Goal: Transaction & Acquisition: Purchase product/service

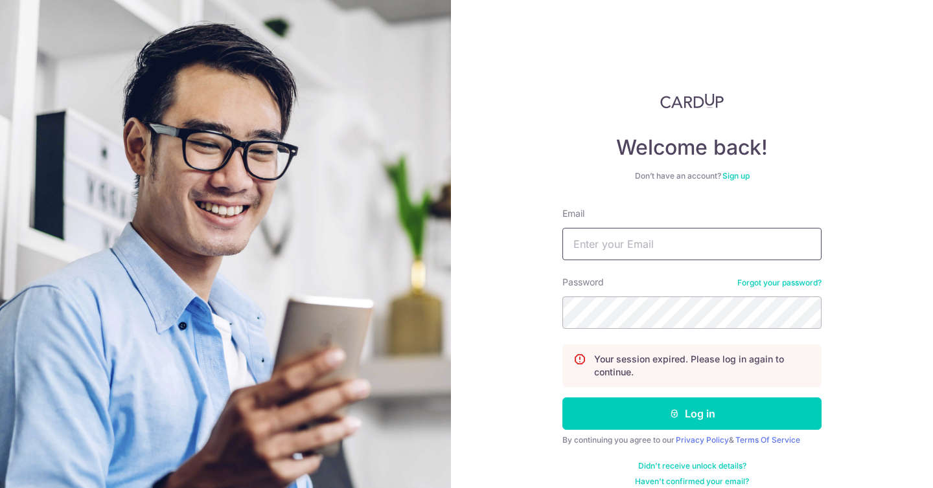
type input "[EMAIL_ADDRESS][DOMAIN_NAME]"
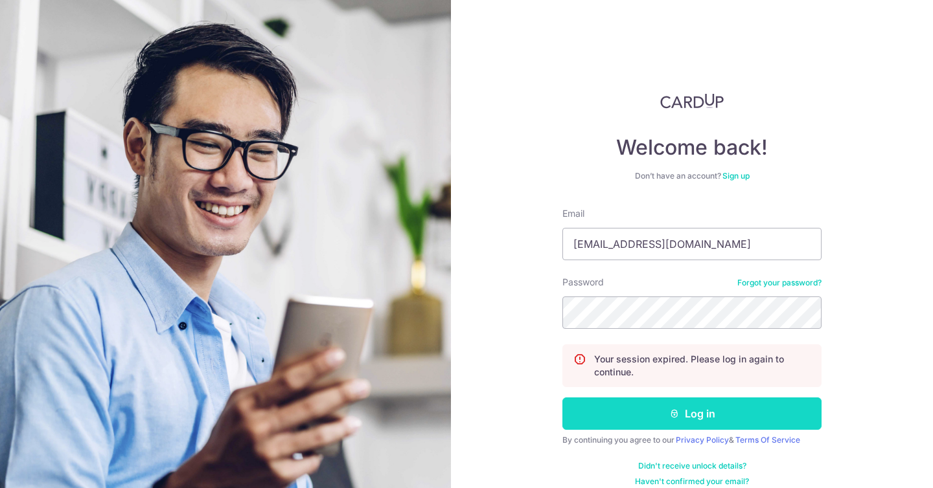
click at [679, 417] on button "Log in" at bounding box center [691, 414] width 259 height 32
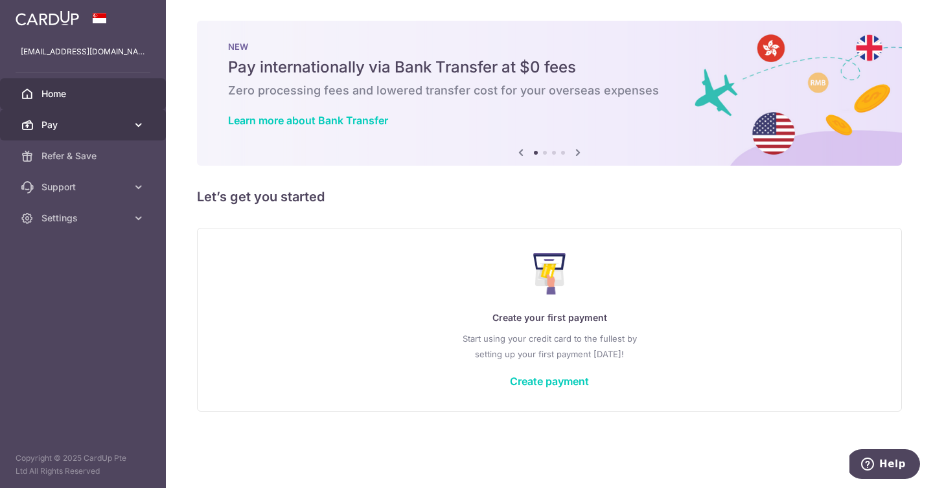
click at [145, 117] on link "Pay" at bounding box center [83, 124] width 166 height 31
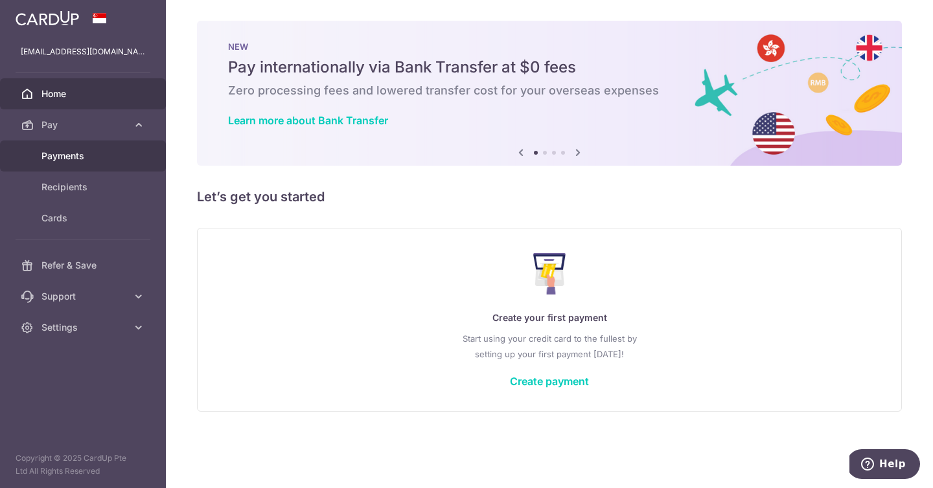
click at [80, 163] on link "Payments" at bounding box center [83, 156] width 166 height 31
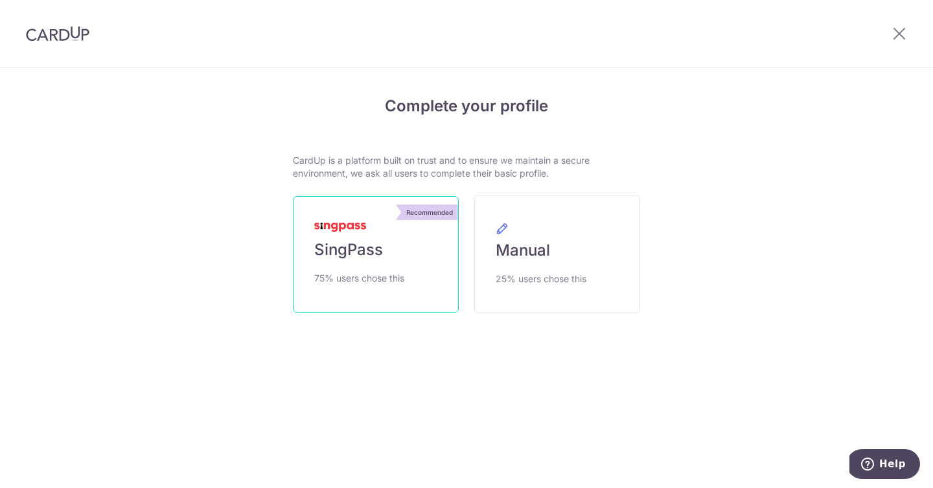
click at [365, 256] on span "SingPass" at bounding box center [348, 250] width 69 height 21
click at [369, 245] on span "SingPass" at bounding box center [348, 250] width 69 height 21
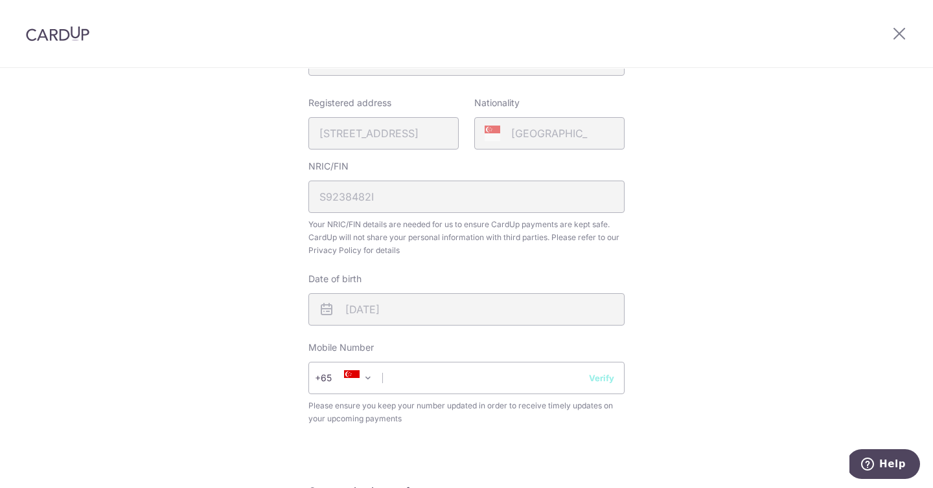
scroll to position [302, 0]
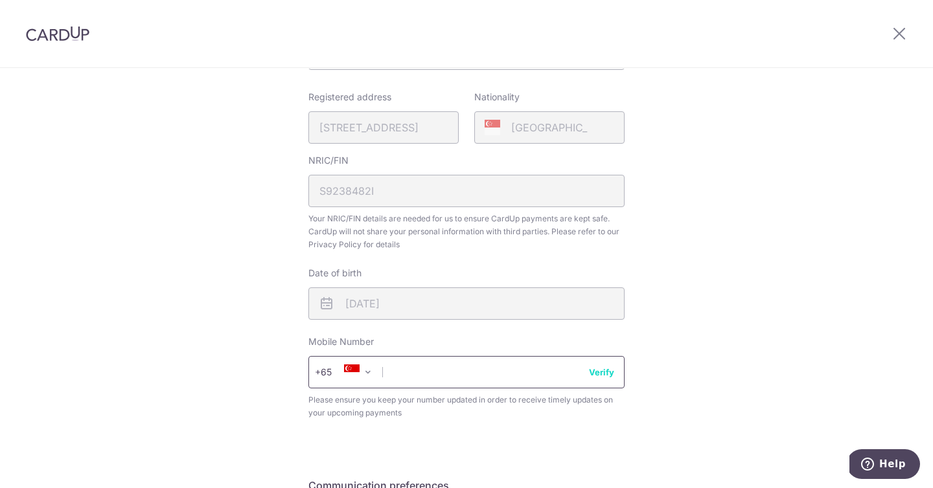
click at [529, 370] on input "text" at bounding box center [466, 372] width 316 height 32
type input "96323481"
click at [689, 312] on div "Review your details Your Details Please provide your full name as per your NRIC…" at bounding box center [466, 211] width 933 height 891
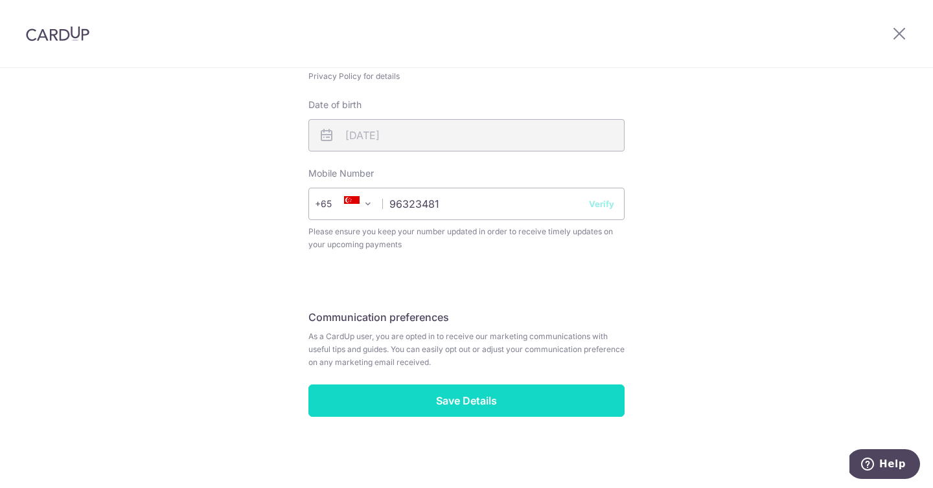
click at [488, 397] on input "Save Details" at bounding box center [466, 401] width 316 height 32
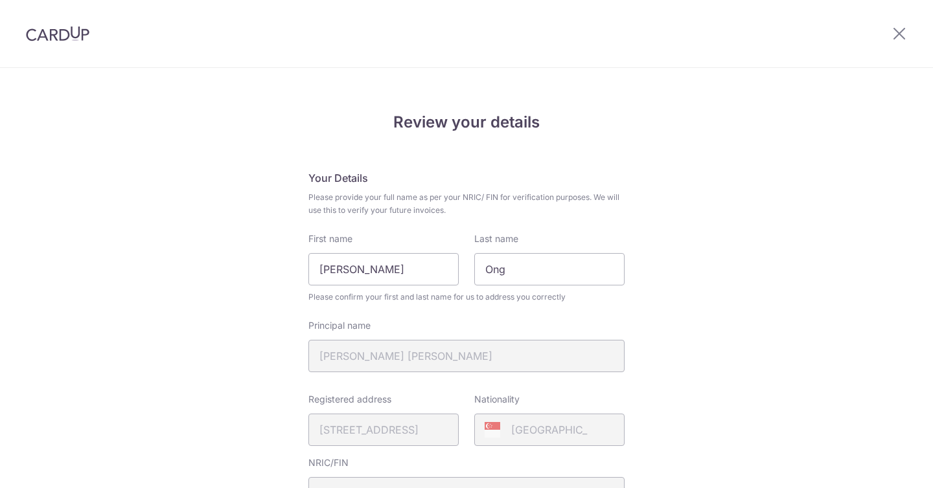
scroll to position [489, 0]
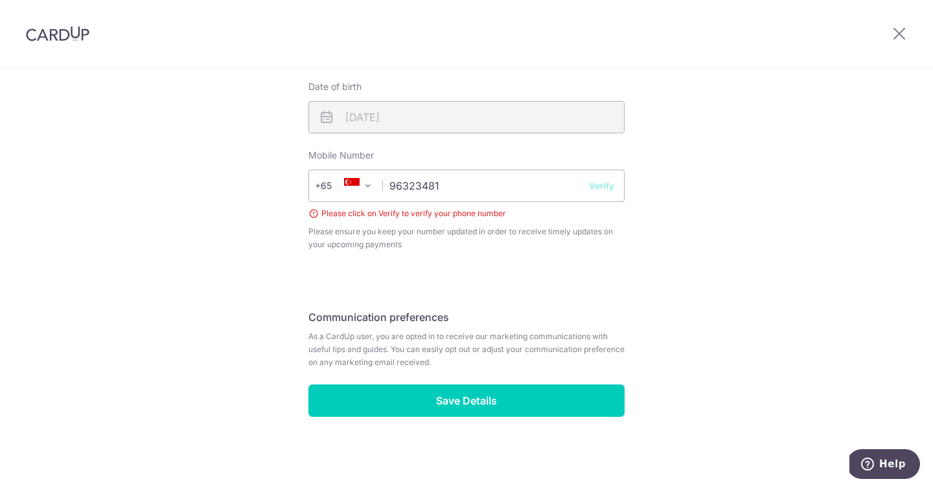
click at [602, 181] on button "Verify" at bounding box center [601, 185] width 25 height 13
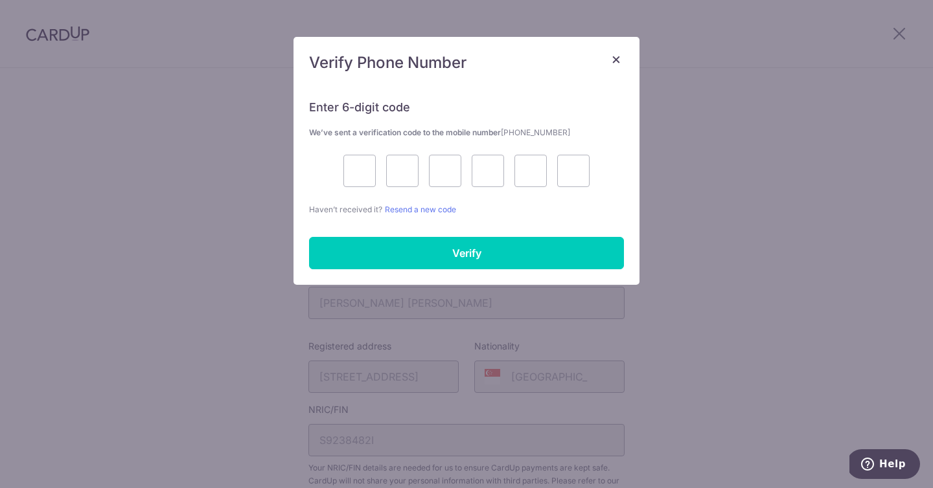
scroll to position [0, 0]
click at [350, 176] on input "text" at bounding box center [359, 171] width 32 height 32
type input "6"
type input "0"
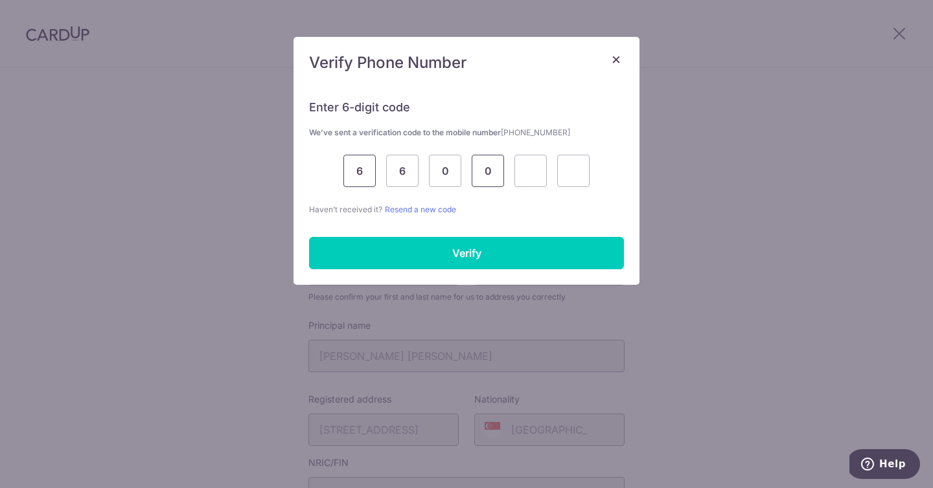
type input "0"
type input "7"
type input "2"
click at [393, 273] on div "Enter 6-digit code We’ve sent a verification code to the mobile number +6596323…" at bounding box center [466, 184] width 346 height 201
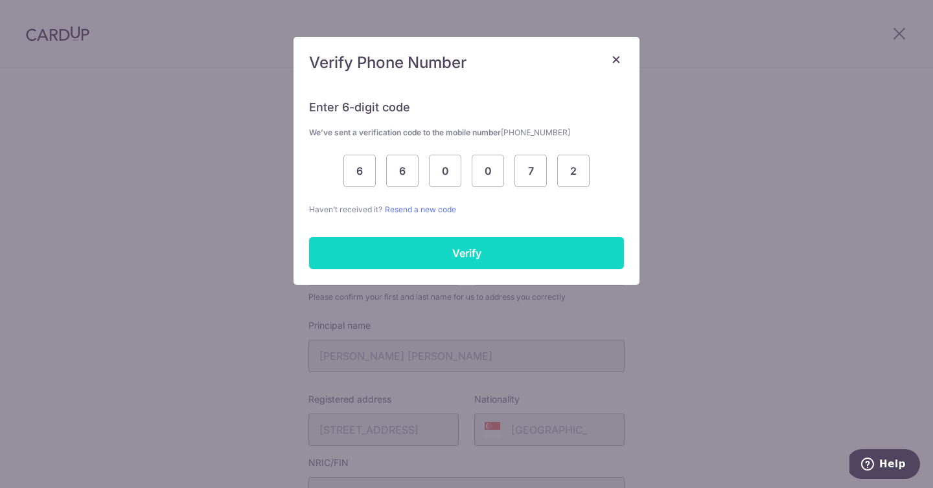
click at [413, 241] on input "Verify" at bounding box center [466, 253] width 315 height 32
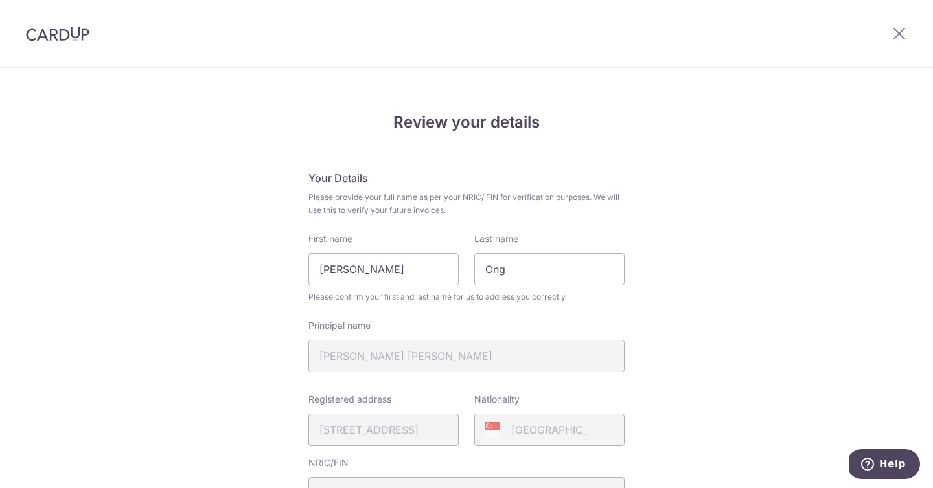
scroll to position [471, 0]
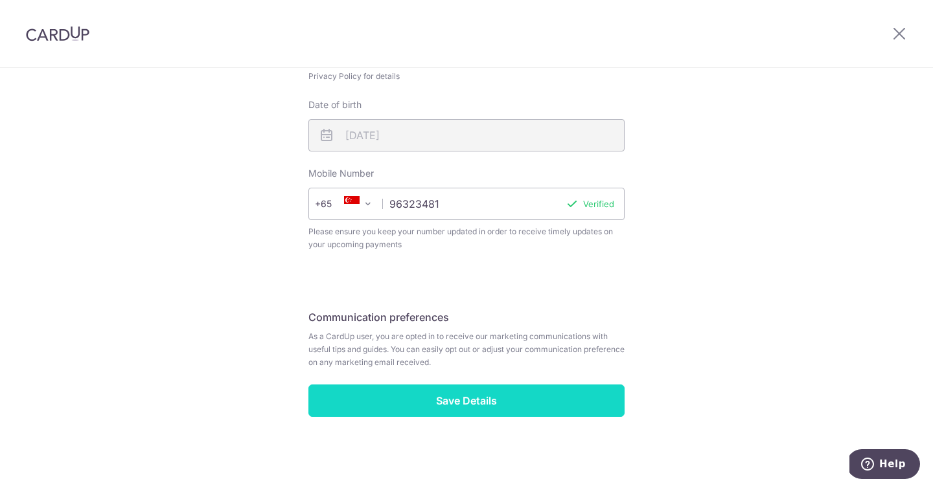
click at [483, 408] on input "Save Details" at bounding box center [466, 401] width 316 height 32
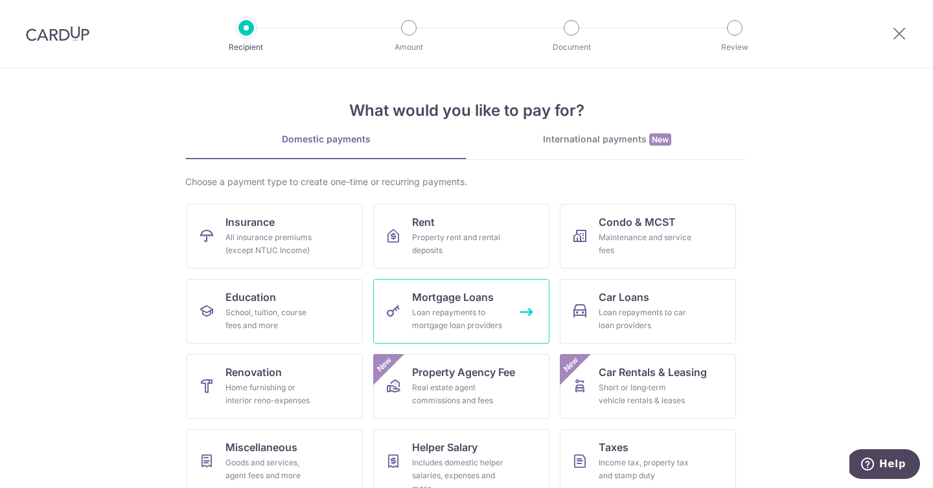
click at [468, 326] on div "Loan repayments to mortgage loan providers" at bounding box center [458, 319] width 93 height 26
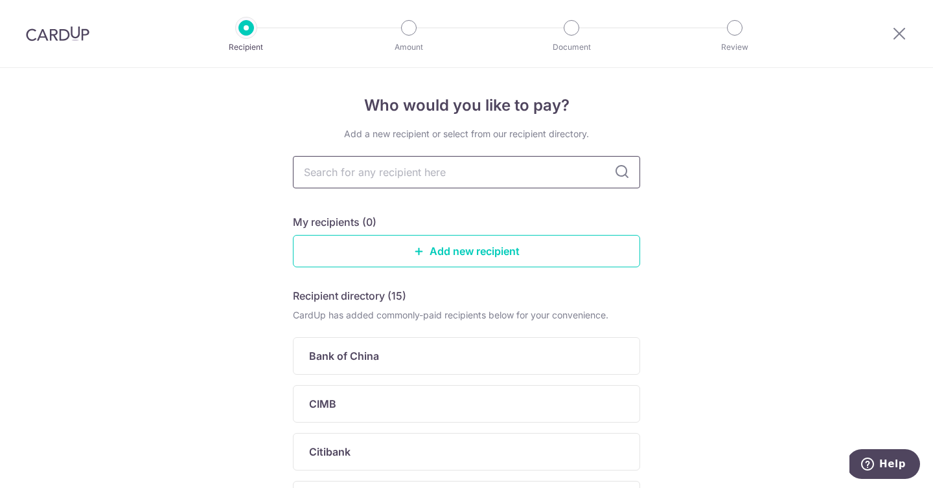
click at [495, 176] on input "text" at bounding box center [466, 172] width 347 height 32
type input "h"
click at [472, 242] on link "Add new recipient" at bounding box center [466, 251] width 347 height 32
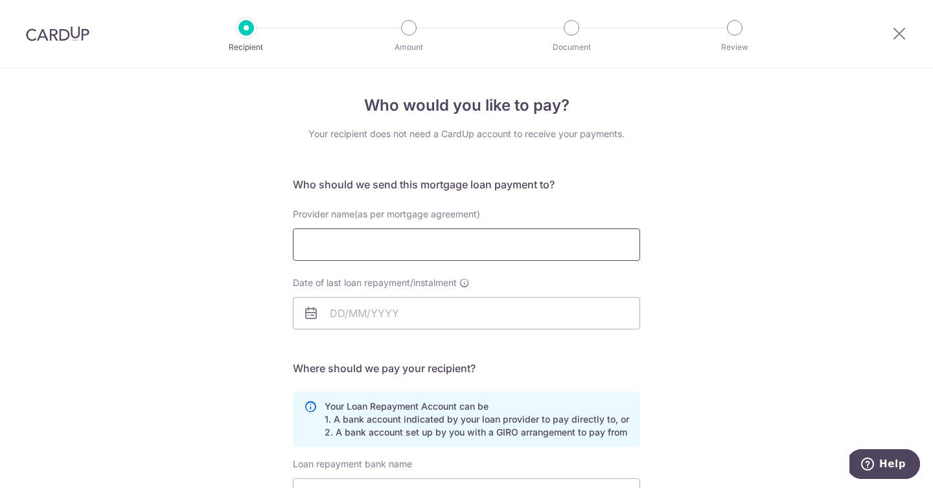
click at [468, 242] on input "Provider name(as per mortgage agreement)" at bounding box center [466, 245] width 347 height 32
type input "H"
click at [899, 39] on icon at bounding box center [899, 33] width 16 height 16
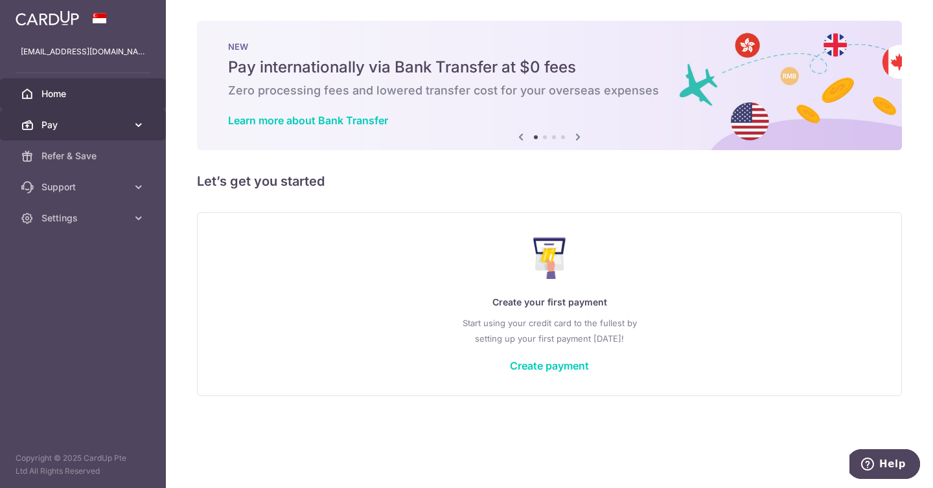
click at [122, 131] on link "Pay" at bounding box center [83, 124] width 166 height 31
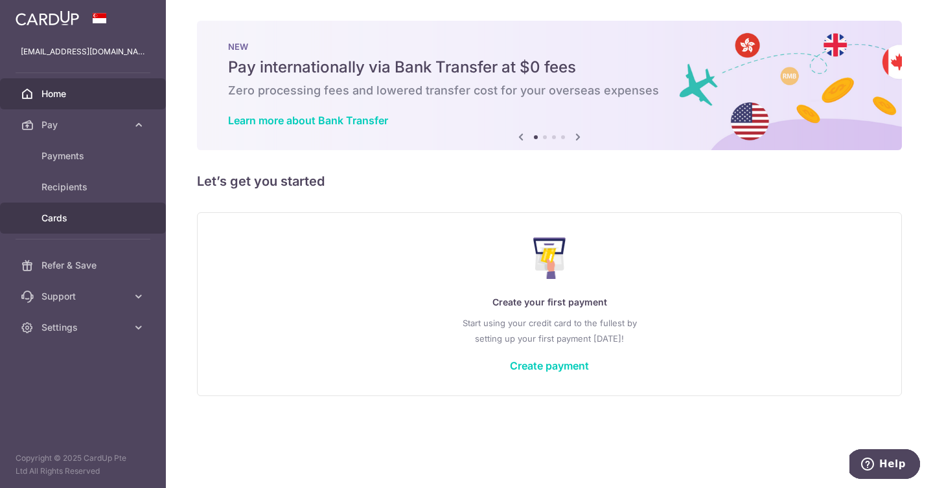
click at [71, 210] on link "Cards" at bounding box center [83, 218] width 166 height 31
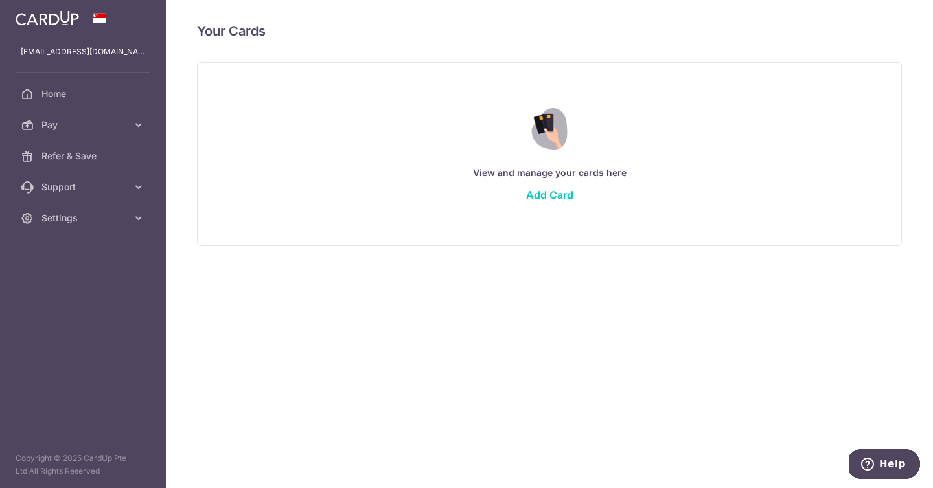
click at [553, 201] on div "View and manage your cards here Add Card" at bounding box center [549, 154] width 672 height 112
click at [559, 195] on link "Add Card" at bounding box center [549, 194] width 47 height 13
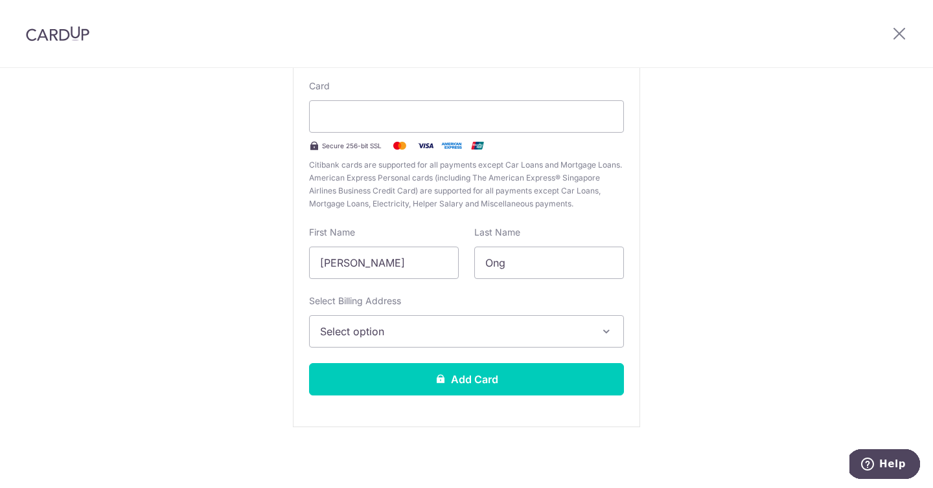
scroll to position [120, 0]
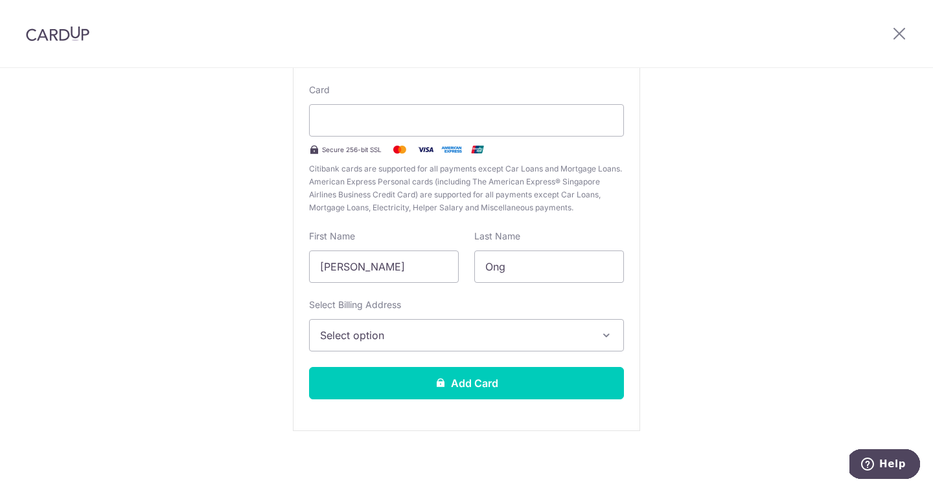
click at [800, 155] on div "New Card Details New card details Card Secure 256-bit SSL Citibank cards are su…" at bounding box center [466, 220] width 933 height 544
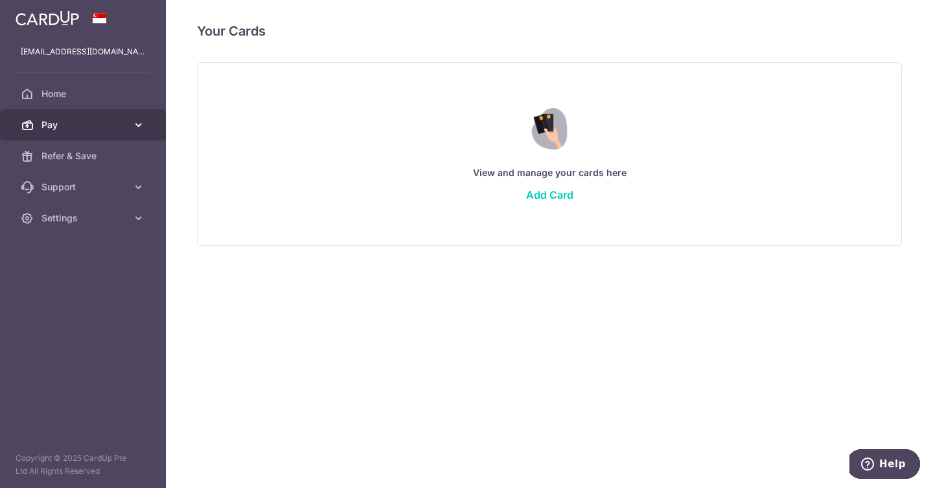
click at [132, 124] on icon at bounding box center [138, 125] width 13 height 13
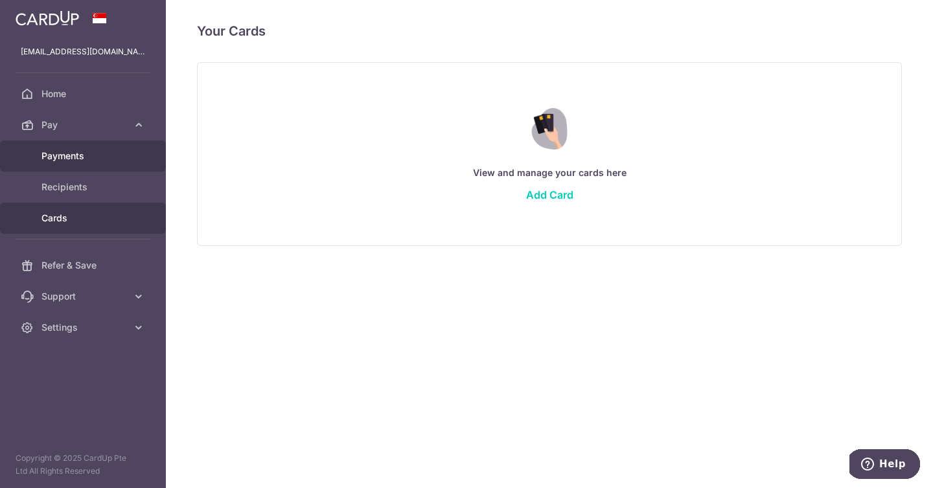
click at [80, 163] on link "Payments" at bounding box center [83, 156] width 166 height 31
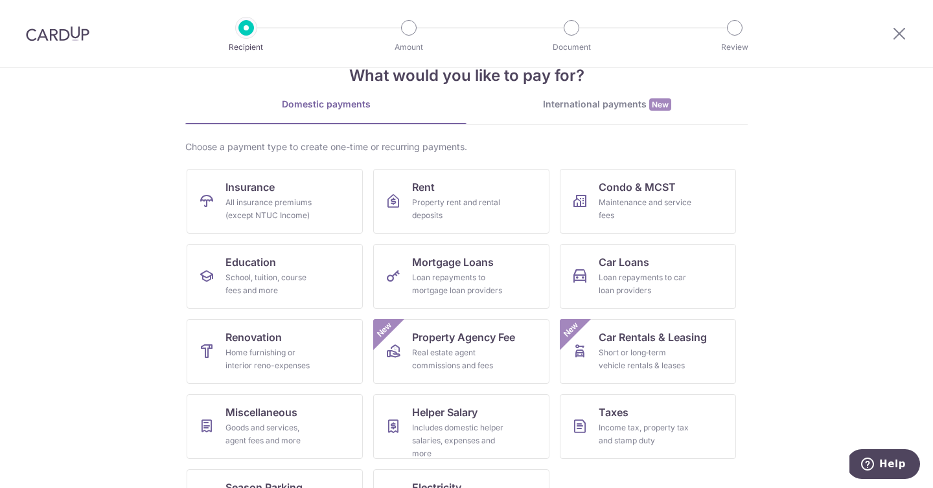
scroll to position [91, 0]
